Goal: Information Seeking & Learning: Understand process/instructions

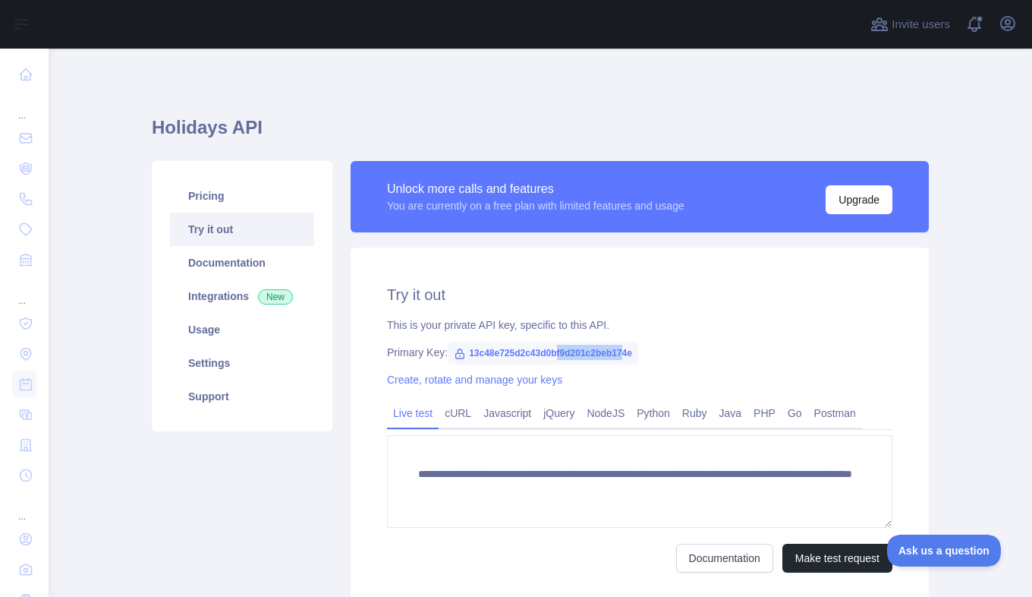
drag, startPoint x: 617, startPoint y: 350, endPoint x: 546, endPoint y: 353, distance: 70.6
click at [546, 353] on span "13c48e725d2c43d0bf9d201c2beb174e" at bounding box center [543, 353] width 190 height 23
drag, startPoint x: 546, startPoint y: 353, endPoint x: 634, endPoint y: 358, distance: 88.2
click at [634, 358] on div "Primary Key: 13c48e725d2c43d0bf9d201c2beb174e" at bounding box center [639, 352] width 505 height 15
drag, startPoint x: 625, startPoint y: 351, endPoint x: 433, endPoint y: 354, distance: 191.3
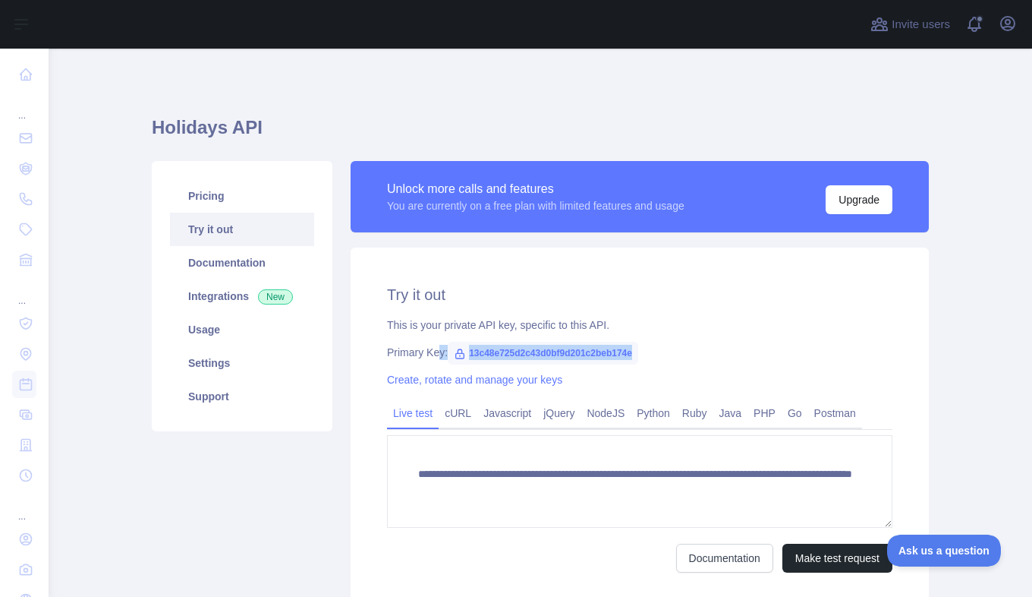
click at [433, 354] on div "Primary Key: 13c48e725d2c43d0bf9d201c2beb174e" at bounding box center [639, 352] width 505 height 15
drag, startPoint x: 433, startPoint y: 354, endPoint x: 765, endPoint y: 380, distance: 332.7
click at [766, 380] on div "Create, rotate and manage your keys" at bounding box center [639, 379] width 505 height 15
click at [721, 356] on div "Primary Key: 13c48e725d2c43d0bf9d201c2beb174e" at bounding box center [639, 352] width 505 height 15
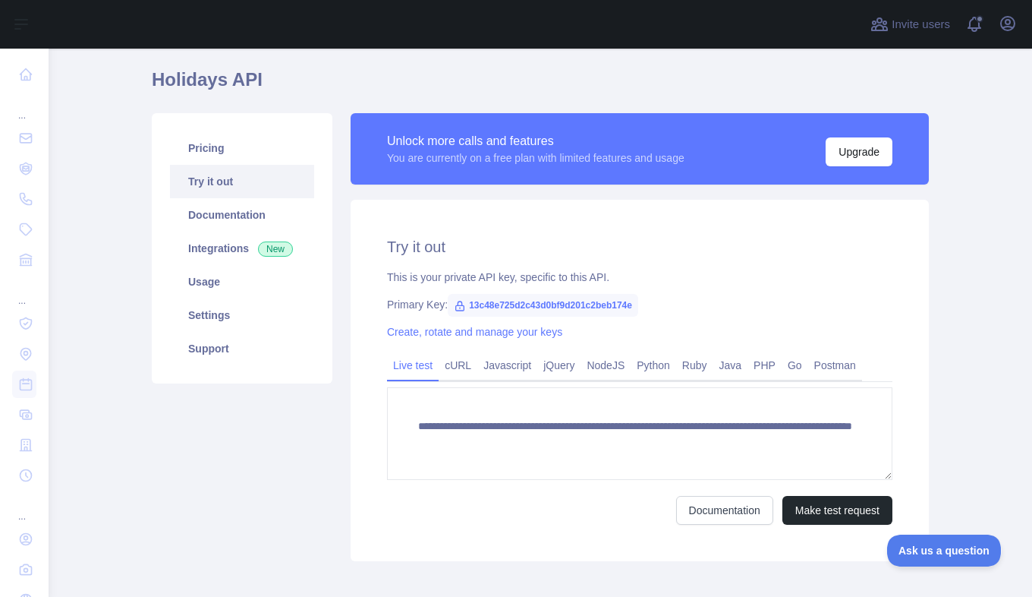
scroll to position [76, 0]
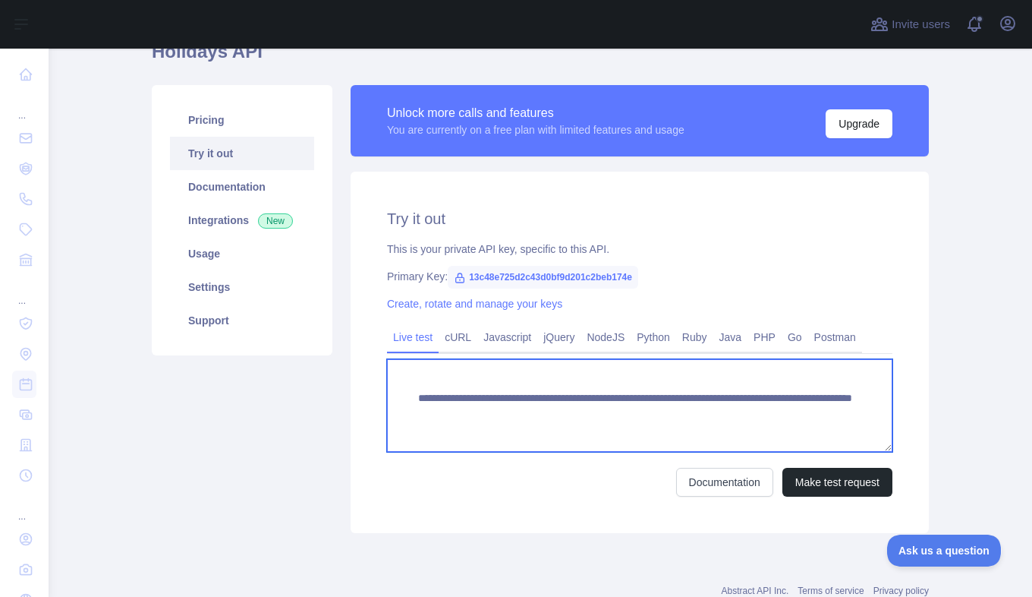
drag, startPoint x: 463, startPoint y: 424, endPoint x: 468, endPoint y: 433, distance: 9.5
click at [468, 433] on textarea "**********" at bounding box center [639, 405] width 505 height 93
click at [631, 428] on textarea "**********" at bounding box center [639, 405] width 505 height 93
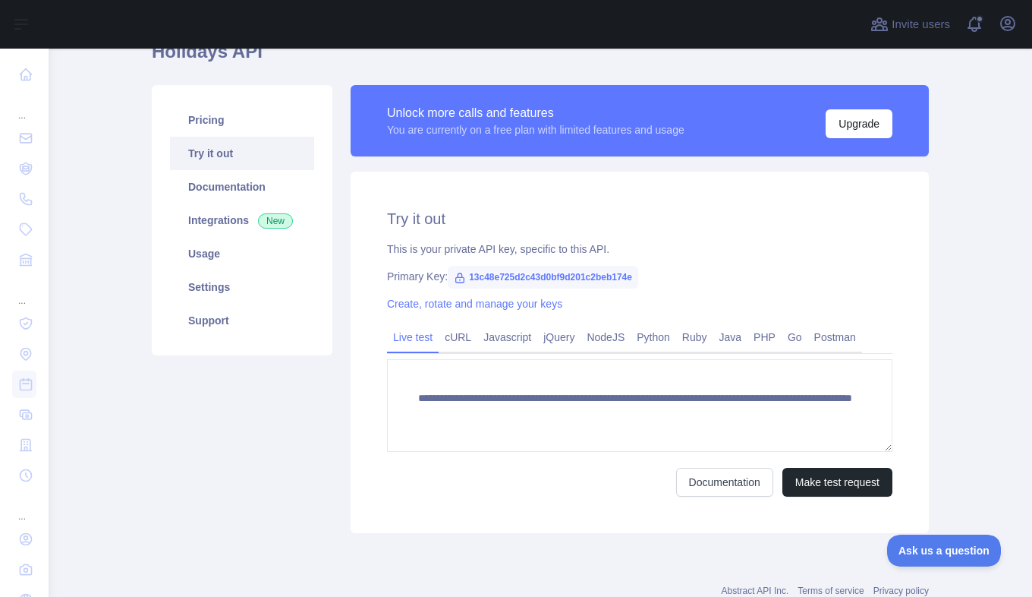
click at [653, 346] on link "Python" at bounding box center [654, 337] width 46 height 24
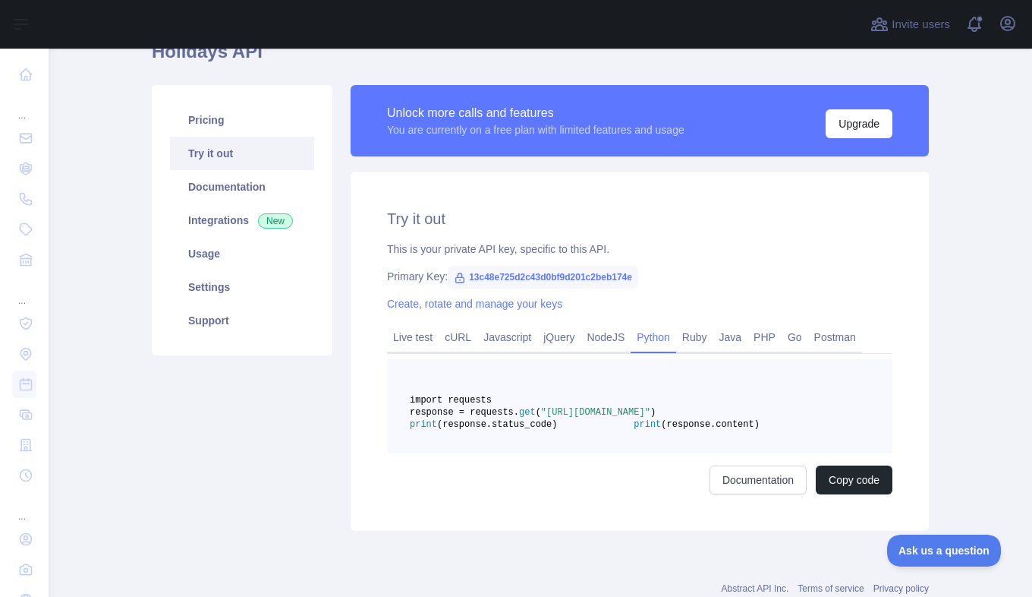
drag, startPoint x: 529, startPoint y: 423, endPoint x: 822, endPoint y: 441, distance: 293.5
click at [822, 441] on pre "import requests response = requests. get ( "[URL][DOMAIN_NAME]" ) print (respon…" at bounding box center [639, 406] width 505 height 94
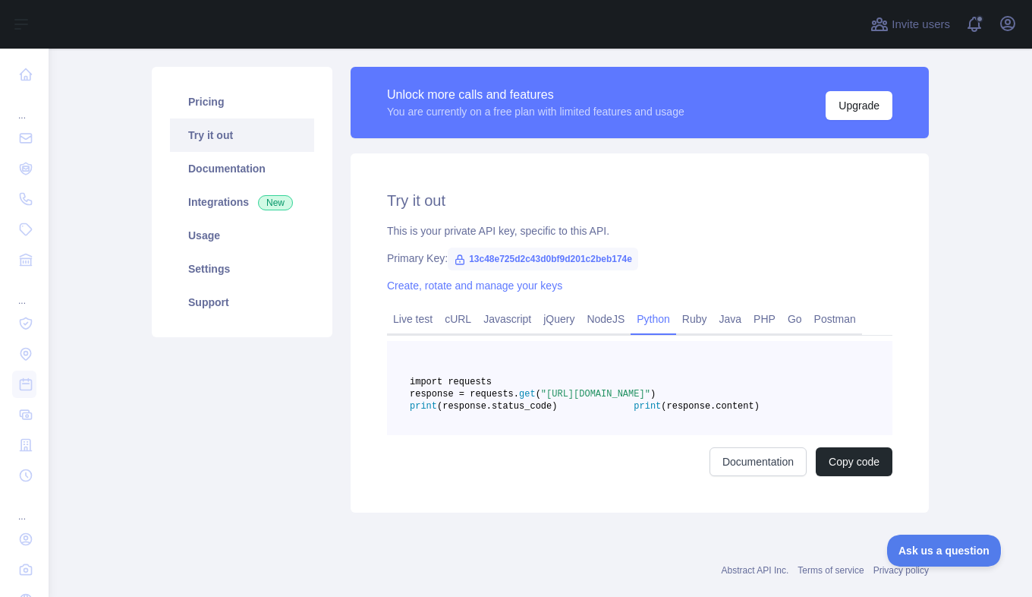
scroll to position [83, 0]
